Goal: Information Seeking & Learning: Learn about a topic

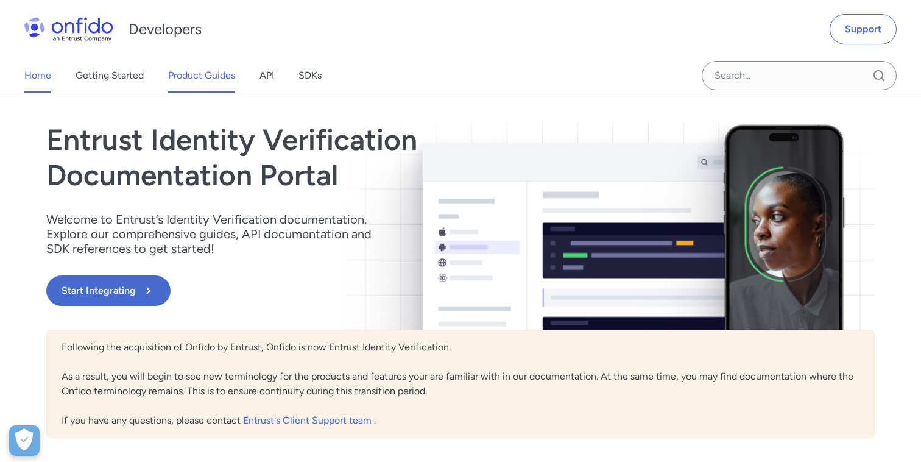
click at [204, 76] on link "Product Guides" at bounding box center [201, 75] width 67 height 34
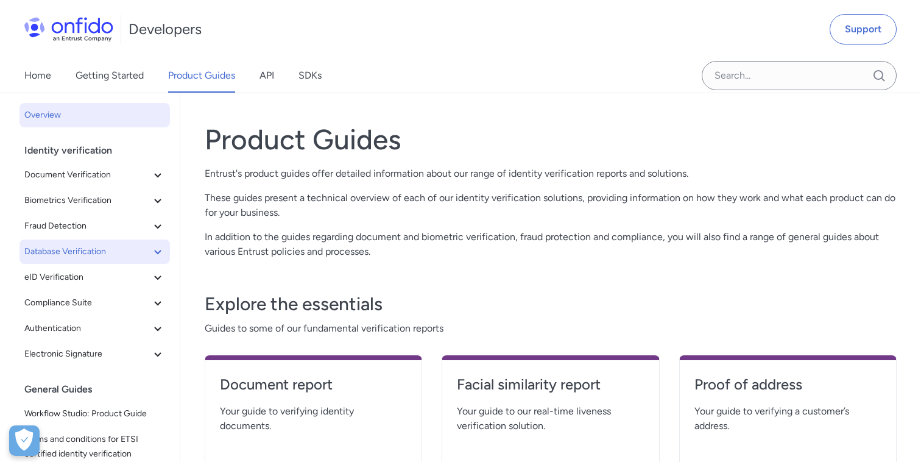
click at [152, 251] on icon at bounding box center [157, 251] width 15 height 15
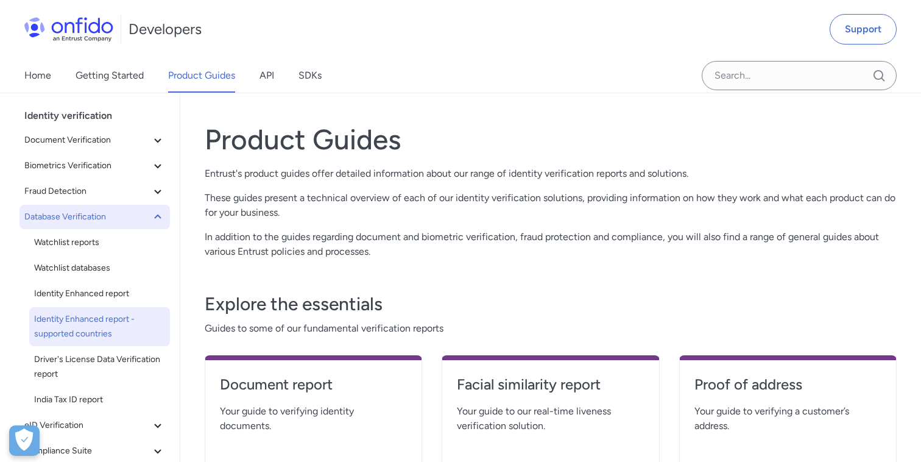
scroll to position [44, 0]
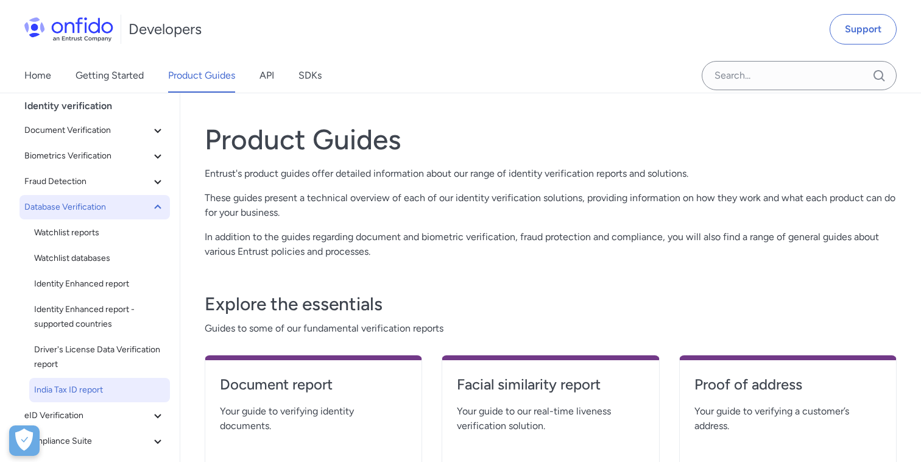
click at [97, 379] on link "India Tax ID report" at bounding box center [99, 390] width 141 height 24
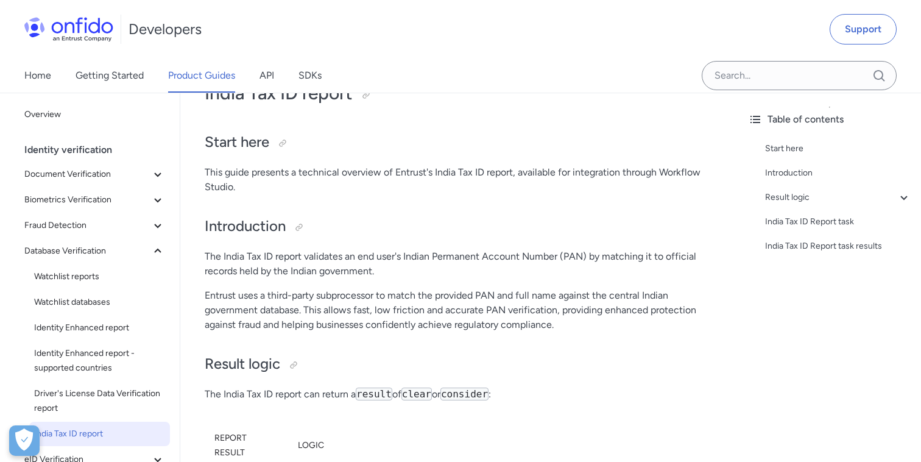
scroll to position [40, 0]
click at [771, 198] on div "Result logic" at bounding box center [838, 197] width 146 height 15
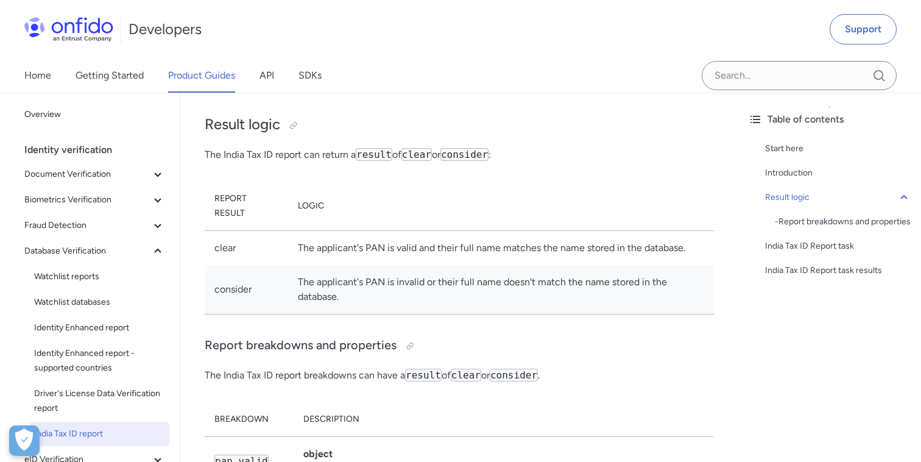
scroll to position [265, 0]
